Goal: Information Seeking & Learning: Learn about a topic

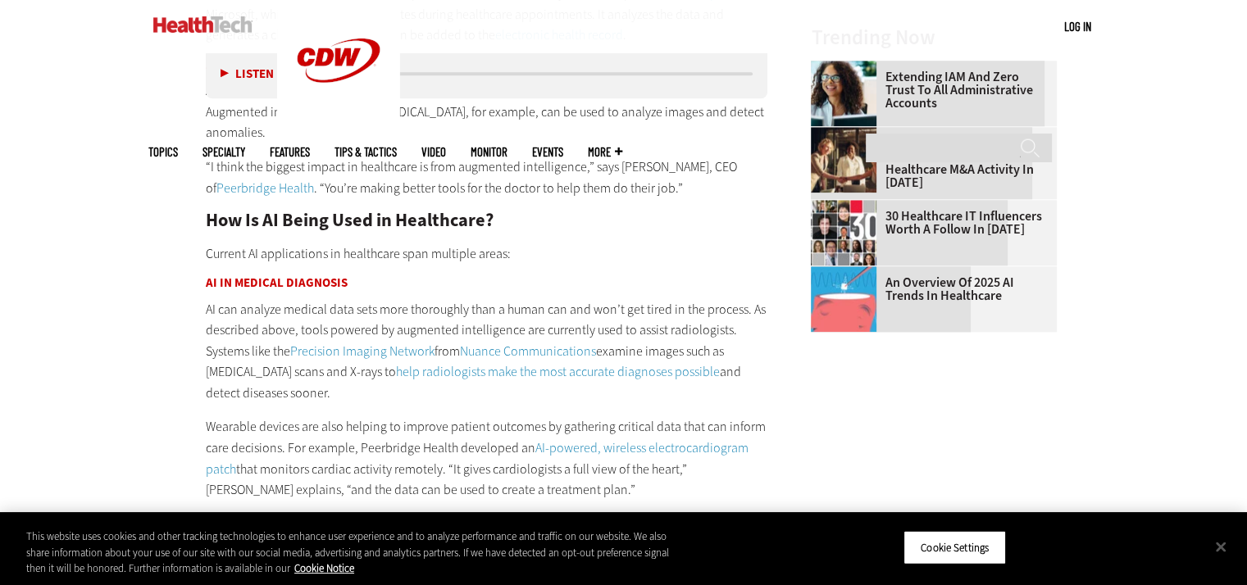
scroll to position [1721, 0]
